Goal: Navigation & Orientation: Go to known website

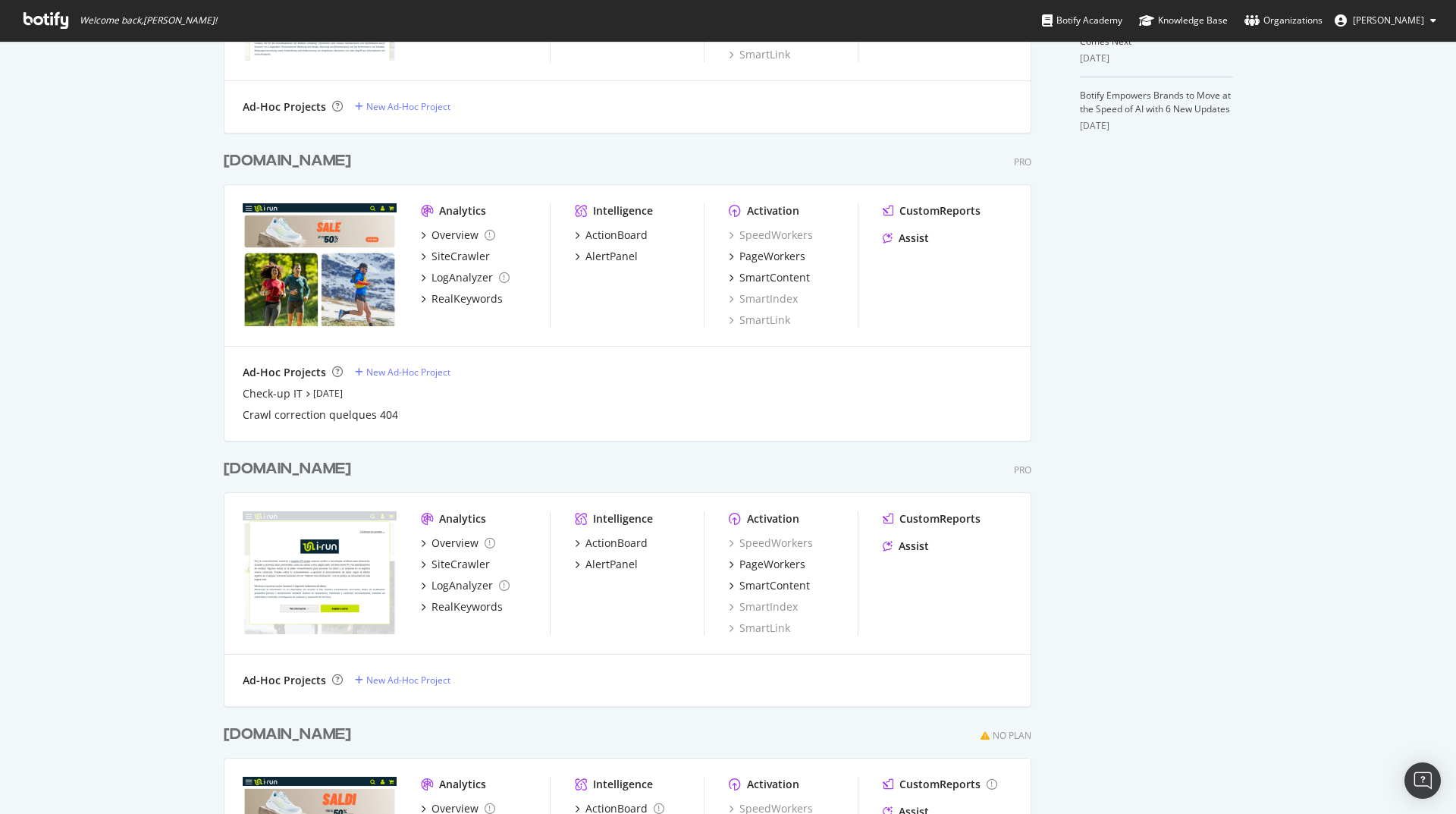
scroll to position [819, 0]
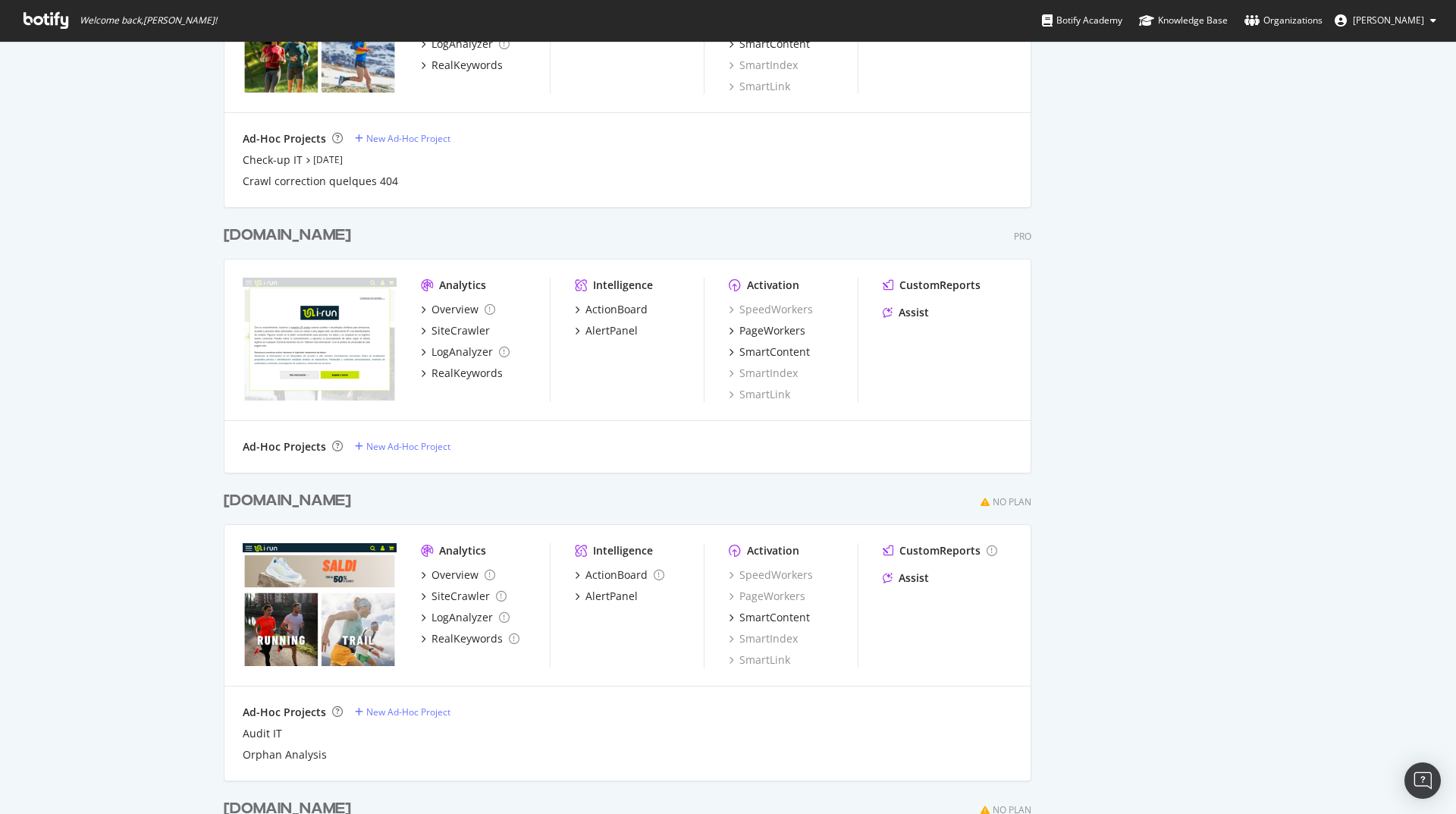
click at [255, 237] on div "[DOMAIN_NAME]" at bounding box center [287, 235] width 127 height 22
